Goal: Task Accomplishment & Management: Manage account settings

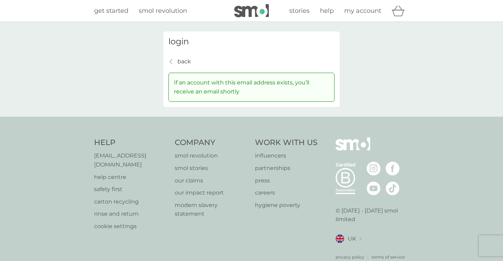
click at [166, 48] on div "login back back If an account with this email address exists, you’ll receive an…" at bounding box center [251, 68] width 176 height 75
click at [174, 60] on div "back back" at bounding box center [179, 61] width 22 height 9
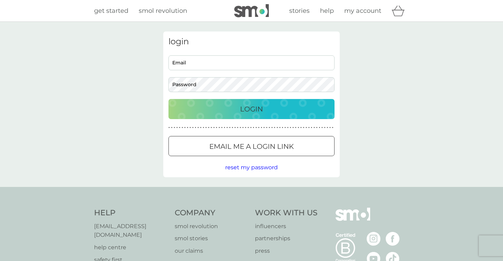
click at [218, 151] on p "Email me a login link" at bounding box center [251, 146] width 84 height 11
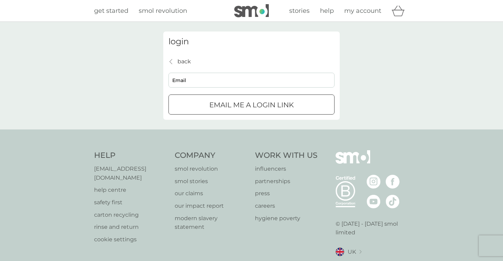
click at [244, 80] on input "Email" at bounding box center [251, 80] width 166 height 15
type input "megan.pain@greencastlemediagroup.com"
click at [240, 104] on div "submit" at bounding box center [251, 104] width 25 height 7
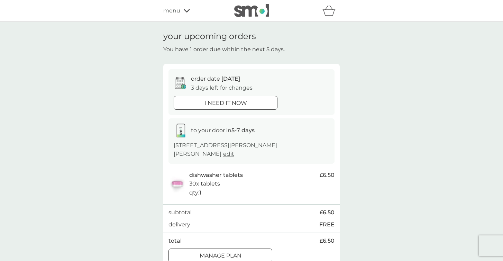
click at [180, 11] on div "menu" at bounding box center [192, 10] width 59 height 9
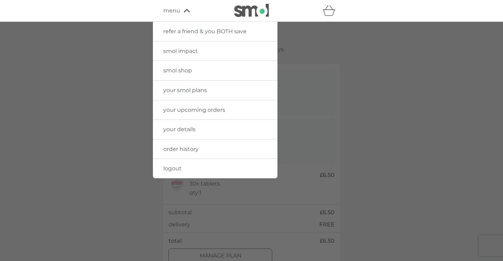
click at [206, 105] on link "your upcoming orders" at bounding box center [215, 109] width 124 height 19
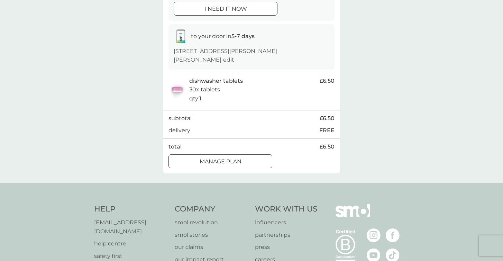
scroll to position [25, 0]
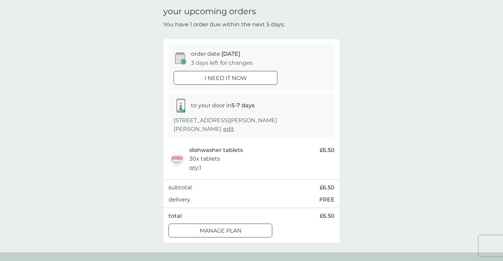
click at [215, 231] on div "order date 13 Oct 3 days left for changes i need it now to your door in 5-7 day…" at bounding box center [251, 140] width 176 height 203
click at [216, 227] on div at bounding box center [220, 230] width 25 height 7
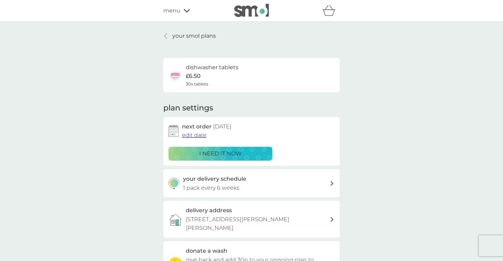
click at [203, 138] on span "edit date" at bounding box center [194, 135] width 25 height 7
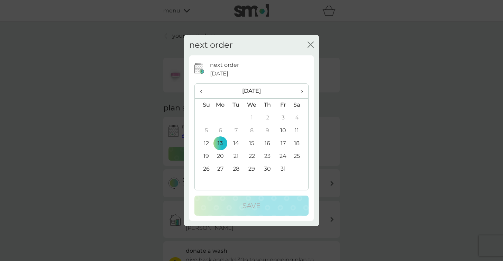
click at [286, 168] on td "31" at bounding box center [283, 168] width 16 height 13
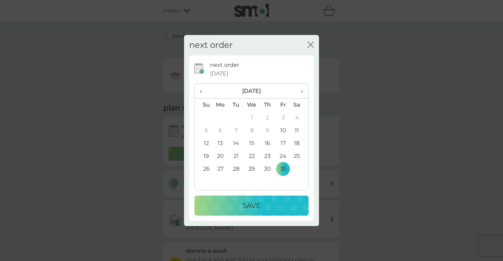
click at [270, 204] on div "Save" at bounding box center [251, 205] width 100 height 11
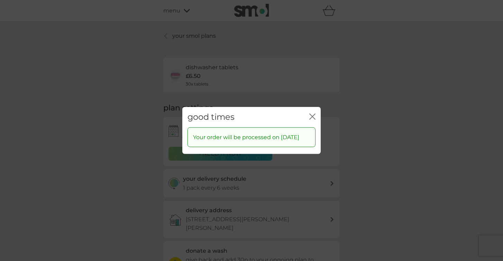
click at [313, 114] on icon "close" at bounding box center [312, 116] width 6 height 6
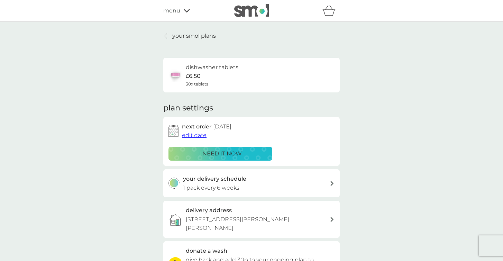
click at [186, 34] on p "your smol plans" at bounding box center [194, 35] width 44 height 9
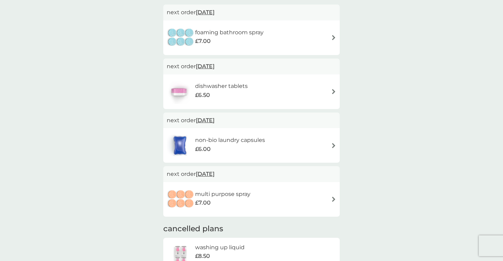
scroll to position [134, 0]
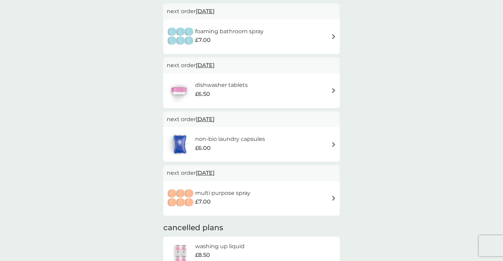
click at [213, 157] on div "non-bio laundry capsules £6.00" at bounding box center [251, 144] width 176 height 35
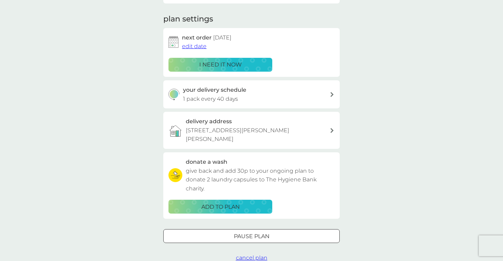
scroll to position [88, 0]
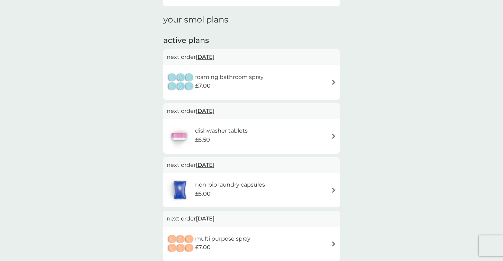
scroll to position [134, 0]
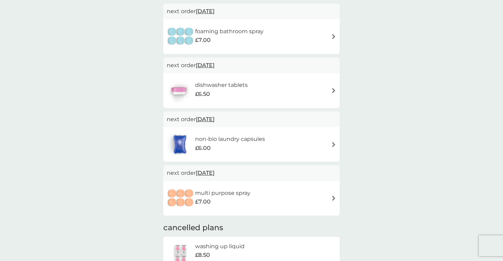
click at [289, 97] on div "dishwasher tablets £6.50" at bounding box center [251, 90] width 169 height 24
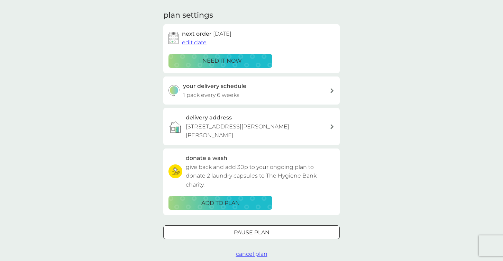
scroll to position [90, 0]
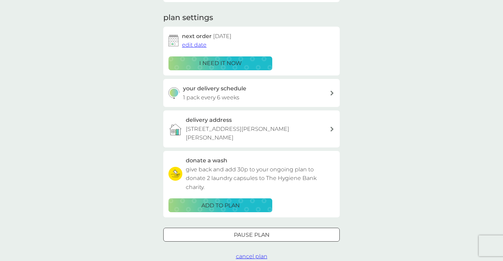
click at [296, 93] on div "your delivery schedule 1 pack every 6 weeks" at bounding box center [256, 93] width 147 height 18
select select "42"
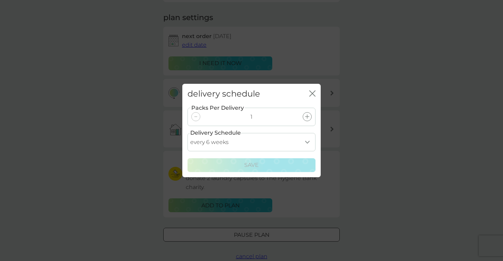
click at [309, 93] on icon "close" at bounding box center [312, 93] width 6 height 6
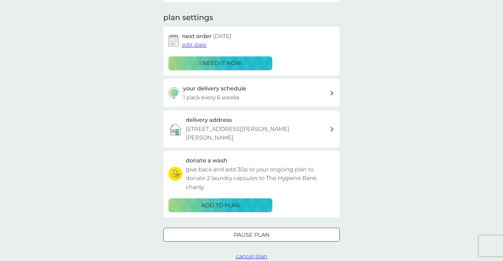
click at [261, 93] on div "your delivery schedule 1 pack every 6 weeks" at bounding box center [256, 93] width 147 height 18
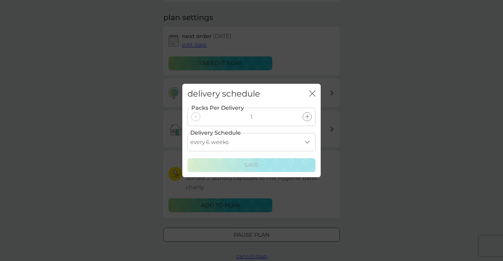
click at [247, 142] on select "every 1 week every 2 weeks every 3 weeks every 4 weeks every 5 weeks every 6 we…" at bounding box center [251, 142] width 128 height 18
select select "35"
click at [187, 133] on select "every 1 week every 2 weeks every 3 weeks every 4 weeks every 5 weeks every 6 we…" at bounding box center [251, 142] width 128 height 18
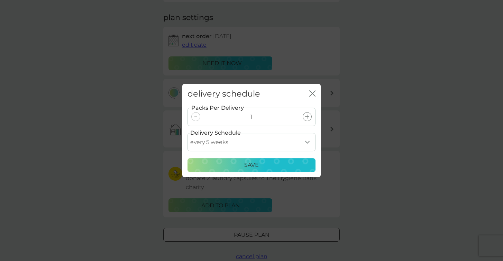
click at [260, 167] on div "Save" at bounding box center [251, 164] width 119 height 9
